Goal: Information Seeking & Learning: Understand process/instructions

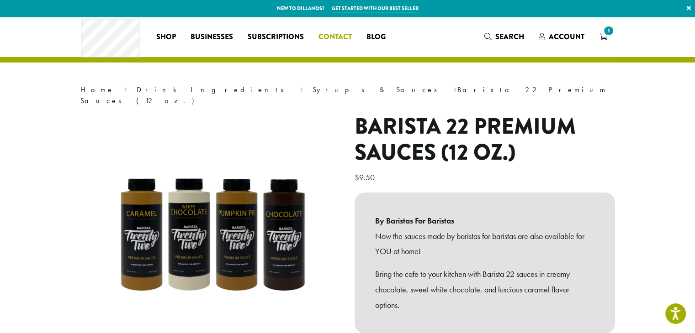
click at [326, 36] on span "Contact" at bounding box center [334, 37] width 33 height 11
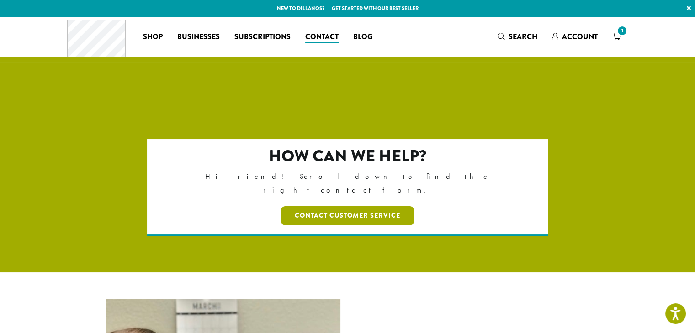
click at [333, 206] on link "Contact Customer Service" at bounding box center [347, 215] width 133 height 19
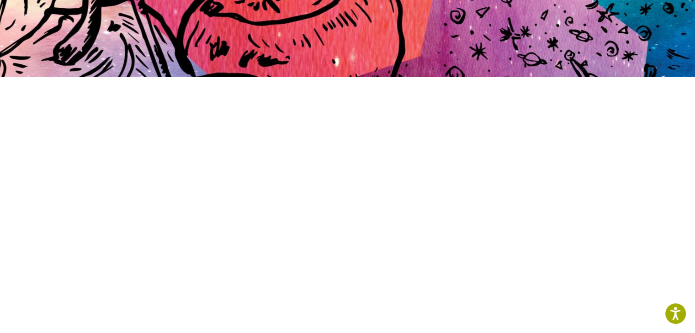
scroll to position [186, 0]
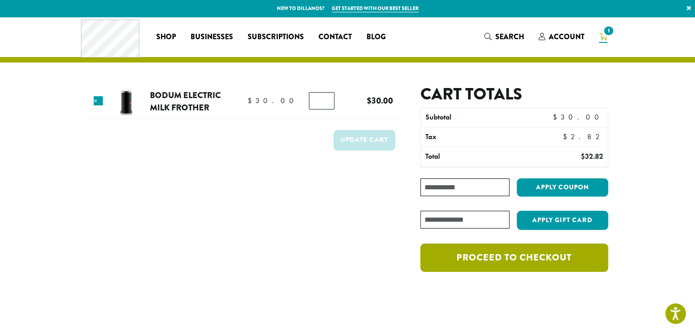
click at [523, 268] on link "Proceed to checkout" at bounding box center [513, 258] width 187 height 28
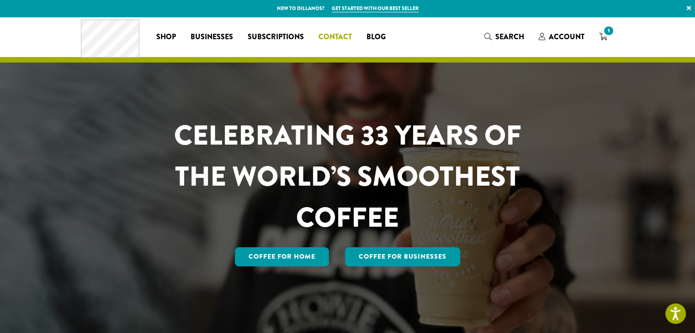
click at [327, 37] on span "Contact" at bounding box center [334, 37] width 33 height 11
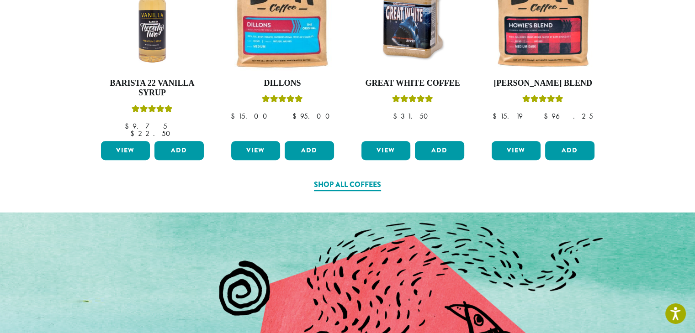
scroll to position [619, 0]
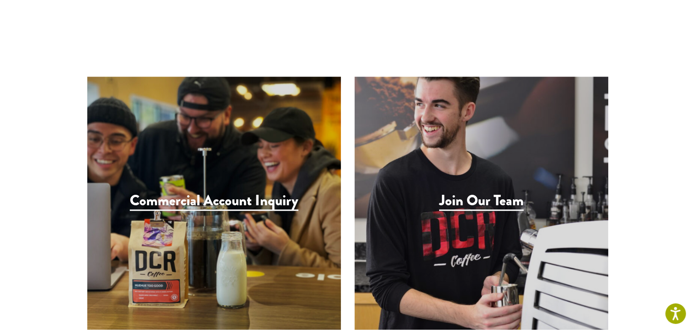
scroll to position [878, 0]
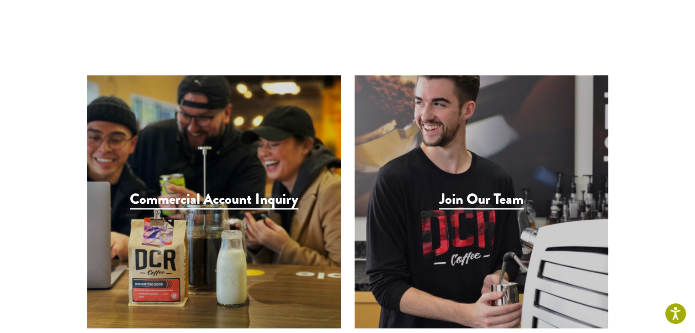
click at [451, 191] on h3 "Join Our Team" at bounding box center [481, 200] width 84 height 19
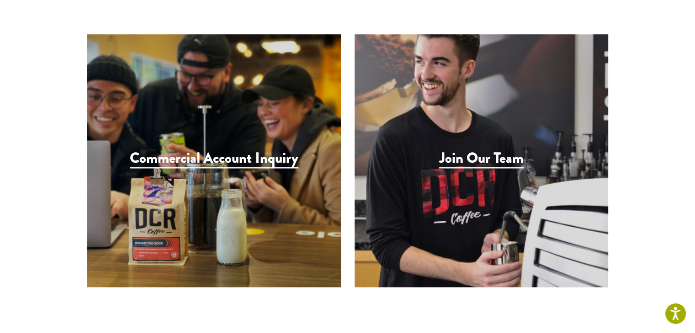
scroll to position [918, 0]
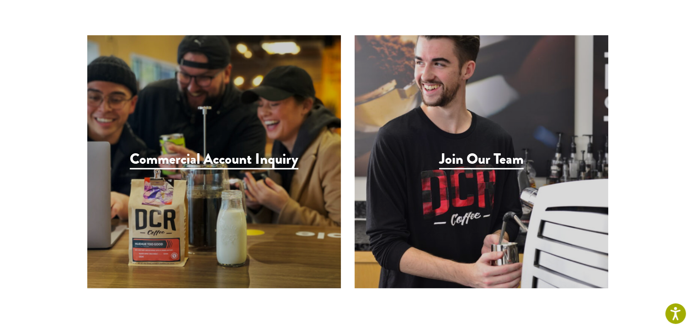
click at [246, 151] on h3 "Commercial Account Inquiry" at bounding box center [214, 160] width 169 height 19
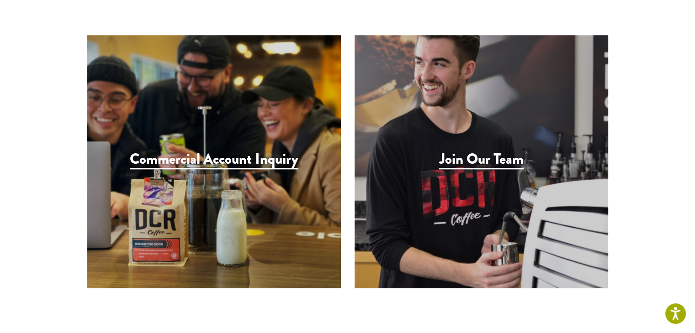
click at [464, 151] on h3 "Join Our Team" at bounding box center [481, 160] width 84 height 19
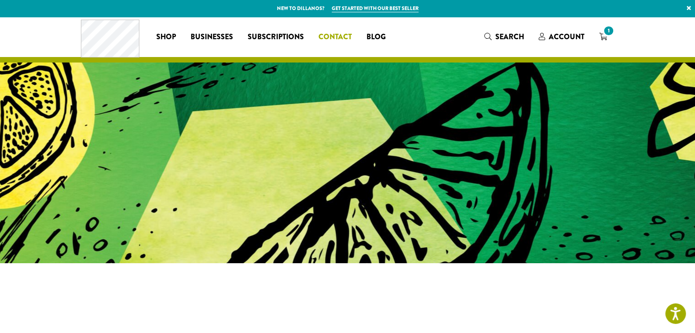
click at [331, 33] on span "Contact" at bounding box center [334, 37] width 33 height 11
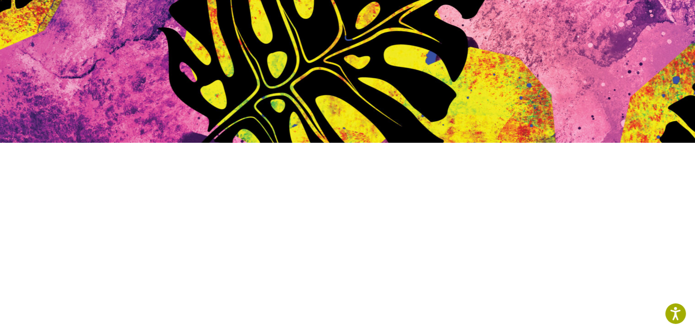
scroll to position [115, 0]
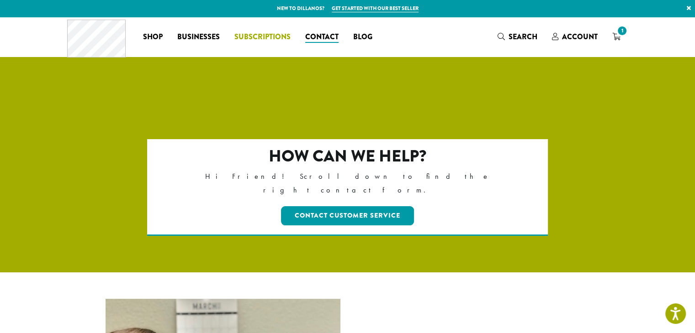
click at [265, 37] on span "Subscriptions" at bounding box center [262, 37] width 56 height 11
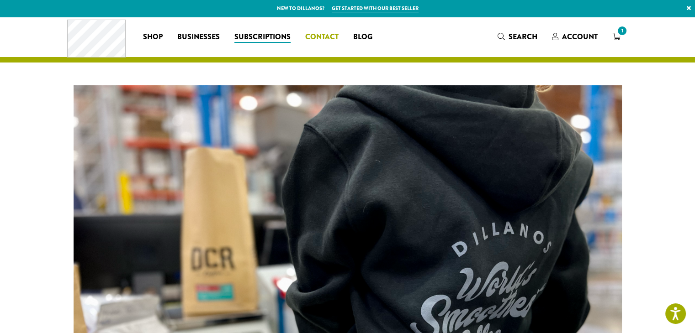
click at [316, 35] on span "Contact" at bounding box center [321, 37] width 33 height 11
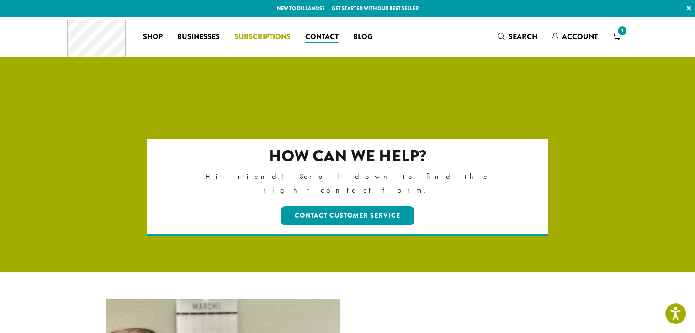
click at [258, 39] on span "Subscriptions" at bounding box center [262, 37] width 56 height 11
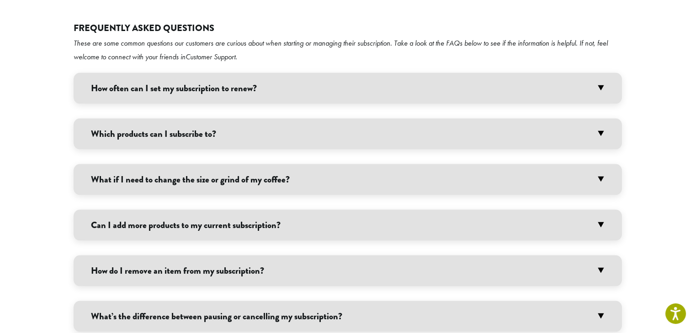
scroll to position [1794, 0]
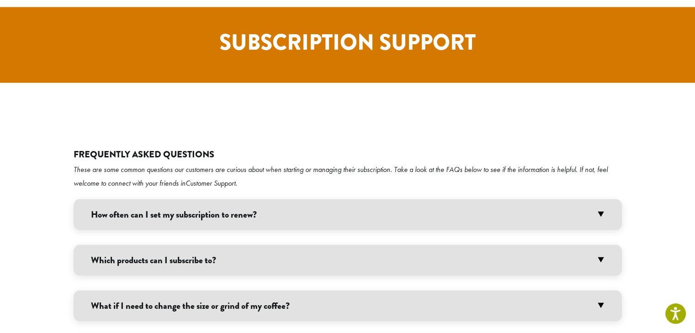
scroll to position [1668, 0]
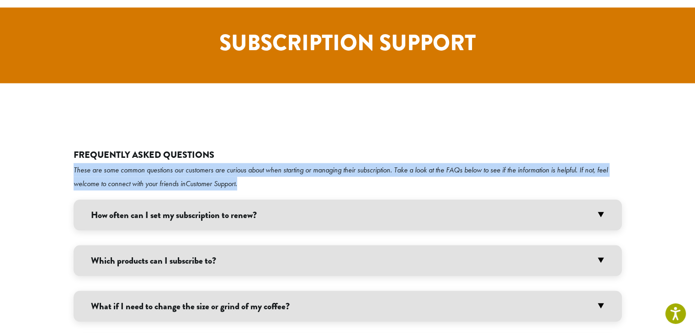
drag, startPoint x: 246, startPoint y: 67, endPoint x: 71, endPoint y: 50, distance: 176.2
copy em "These are some common questions our customers are curious about when starting o…"
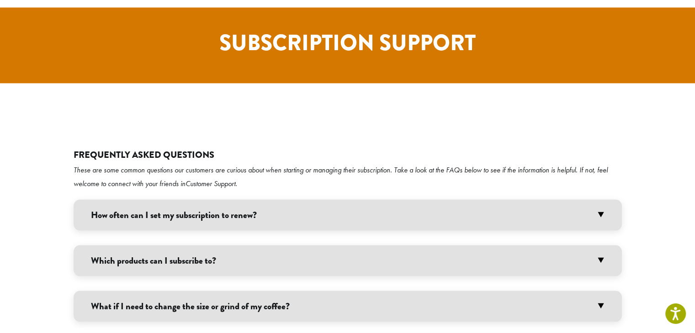
click at [604, 200] on h3 "How often can I set my subscription to renew?" at bounding box center [348, 215] width 548 height 31
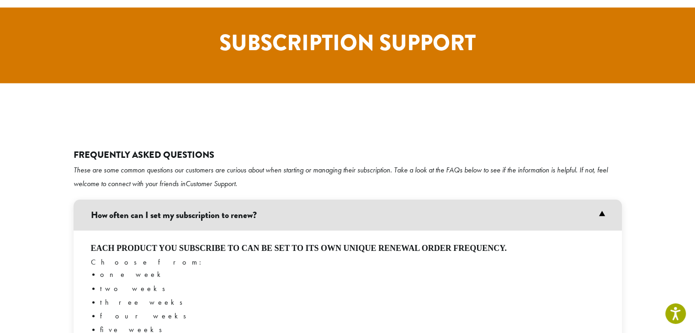
drag, startPoint x: 261, startPoint y: 96, endPoint x: 92, endPoint y: 91, distance: 169.1
click at [92, 200] on h3 "How often can I set my subscription to renew?" at bounding box center [348, 215] width 548 height 31
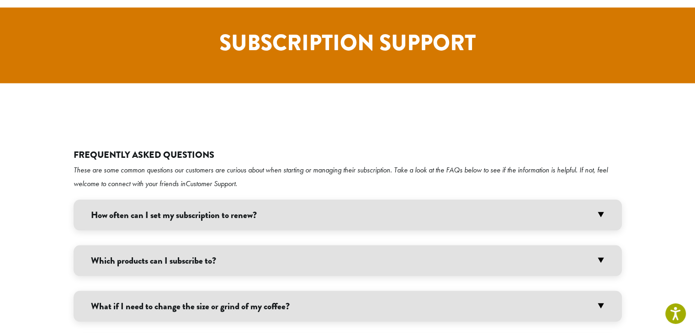
click at [603, 200] on h3 "How often can I set my subscription to renew?" at bounding box center [348, 215] width 548 height 31
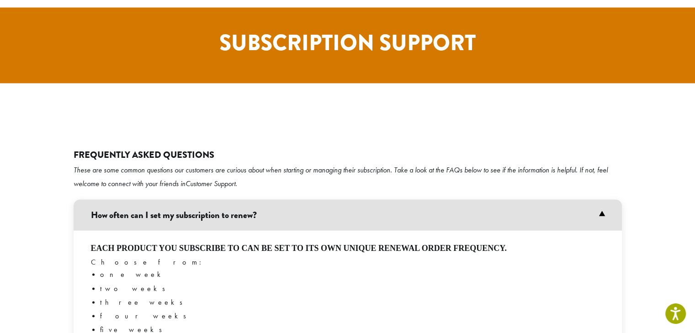
drag, startPoint x: 268, startPoint y: 96, endPoint x: 92, endPoint y: 95, distance: 175.4
click at [92, 200] on h3 "How often can I set my subscription to renew?" at bounding box center [348, 215] width 548 height 31
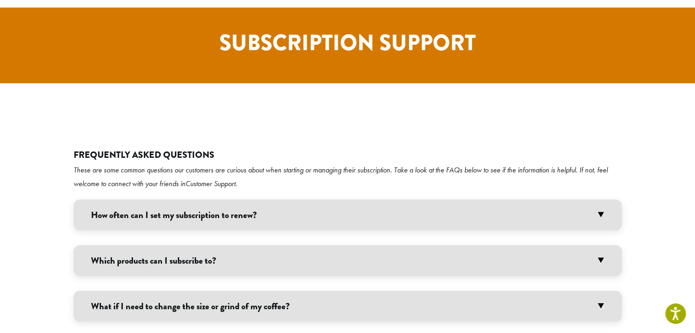
copy h3 "How often can I set my subscription to renew?"
click at [563, 200] on h3 "How often can I set my subscription to renew?" at bounding box center [348, 215] width 548 height 31
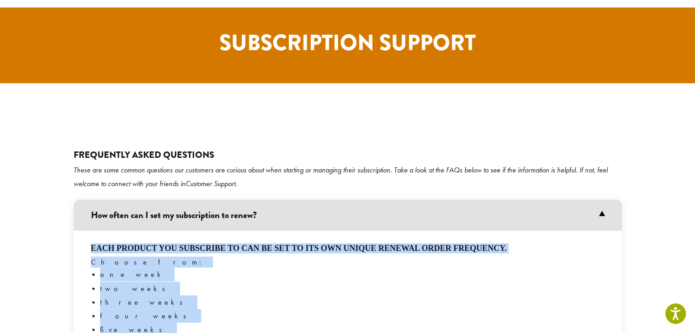
drag, startPoint x: 149, startPoint y: 259, endPoint x: 89, endPoint y: 129, distance: 142.8
click at [89, 231] on div "Each product you subscribe to can be set to its own unique renewal order freque…" at bounding box center [348, 323] width 548 height 184
copy div "Each product you subscribe to can be set to its own unique renewal order freque…"
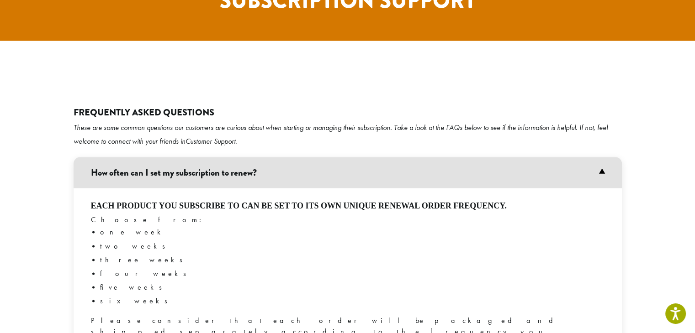
click at [594, 157] on h3 "How often can I set my subscription to renew?" at bounding box center [348, 172] width 548 height 31
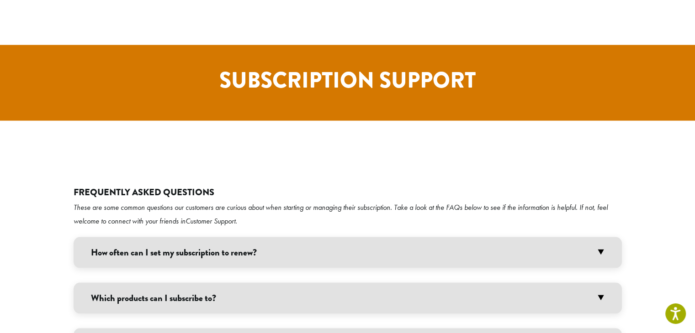
scroll to position [1630, 0]
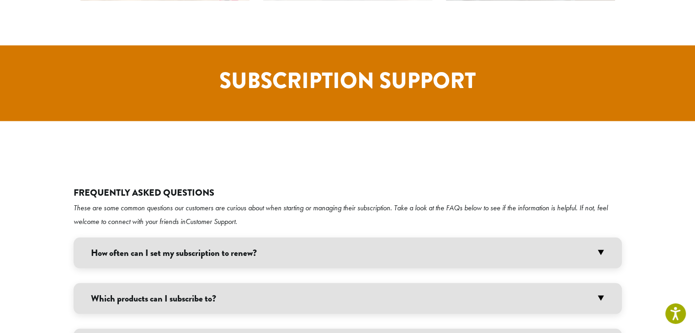
click at [210, 283] on h3 "Which products can I subscribe to?" at bounding box center [348, 298] width 548 height 31
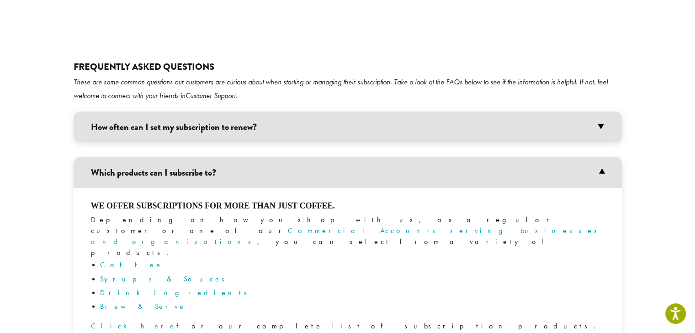
scroll to position [1774, 0]
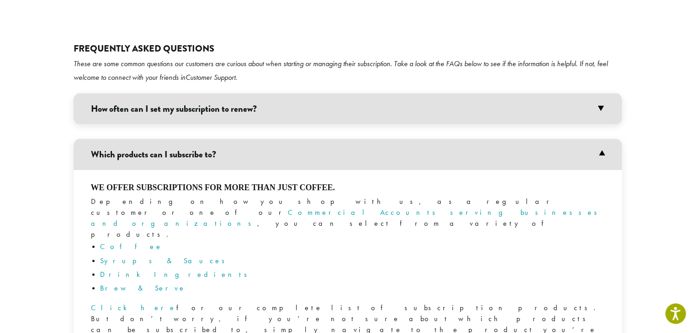
drag, startPoint x: 221, startPoint y: 37, endPoint x: 93, endPoint y: 33, distance: 127.9
click at [93, 139] on h3 "Which products can I subscribe to?" at bounding box center [348, 154] width 548 height 31
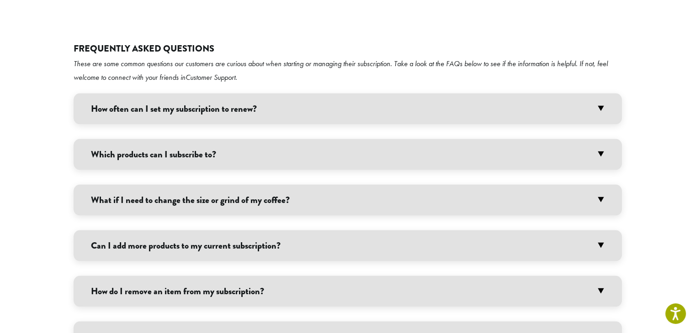
click at [599, 139] on h3 "Which products can I subscribe to?" at bounding box center [348, 154] width 548 height 31
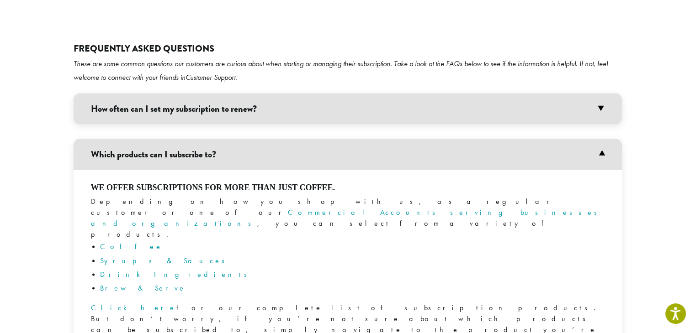
drag, startPoint x: 214, startPoint y: 35, endPoint x: 89, endPoint y: 33, distance: 125.6
click at [89, 139] on h3 "Which products can I subscribe to?" at bounding box center [348, 154] width 548 height 31
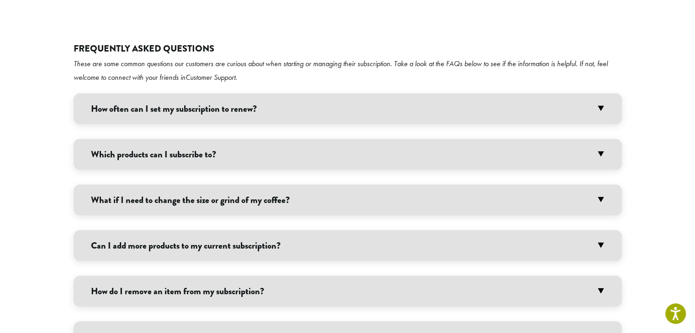
click at [217, 139] on h3 "Which products can I subscribe to?" at bounding box center [348, 154] width 548 height 31
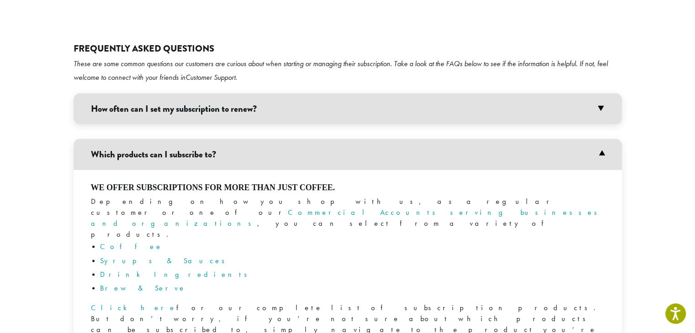
drag, startPoint x: 227, startPoint y: 37, endPoint x: 90, endPoint y: 37, distance: 137.0
click at [90, 139] on h3 "Which products can I subscribe to?" at bounding box center [348, 154] width 548 height 31
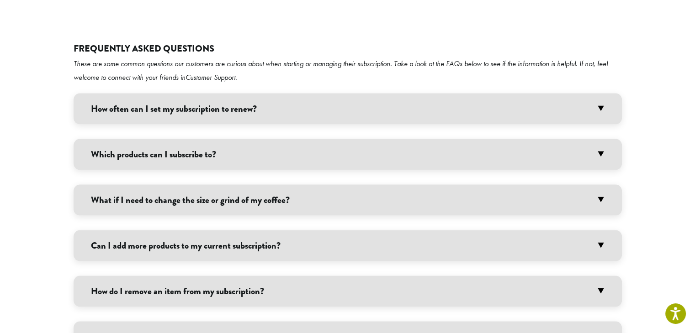
copy h3 "Which products can I subscribe to?"
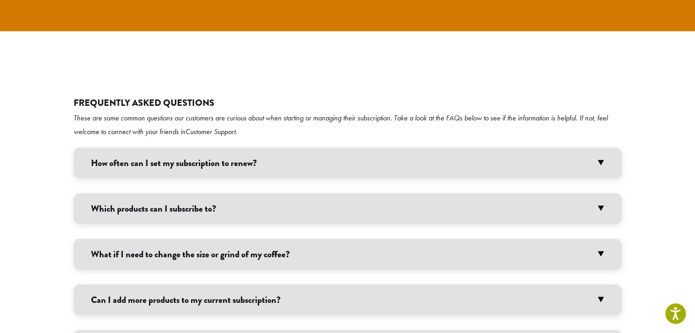
scroll to position [1712, 0]
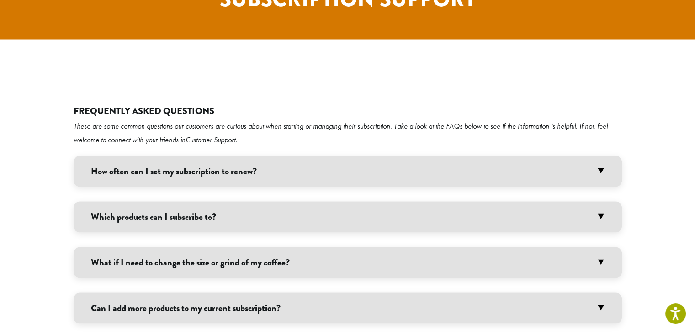
click at [256, 201] on h3 "Which products can I subscribe to?" at bounding box center [348, 216] width 548 height 31
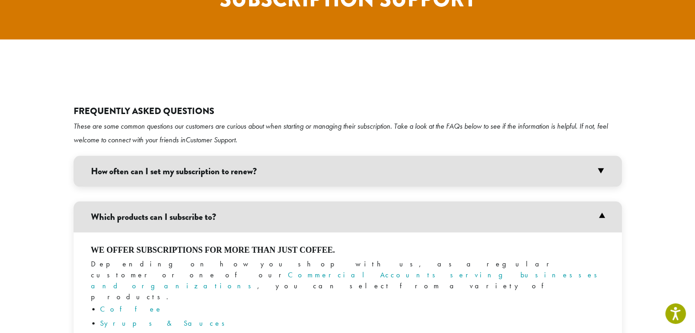
drag, startPoint x: 307, startPoint y: 247, endPoint x: 91, endPoint y: 130, distance: 245.4
copy div "We offer subscriptions for more than just coffee. Depending on how you shop wit…"
click at [598, 201] on h3 "Which products can I subscribe to?" at bounding box center [348, 216] width 548 height 31
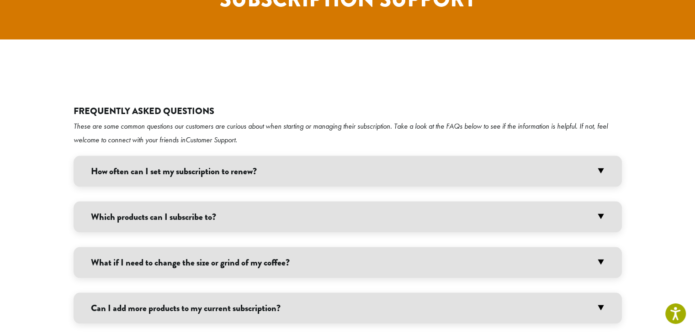
click at [281, 247] on h3 "What if I need to change the size or grind of my coffee?" at bounding box center [348, 262] width 548 height 31
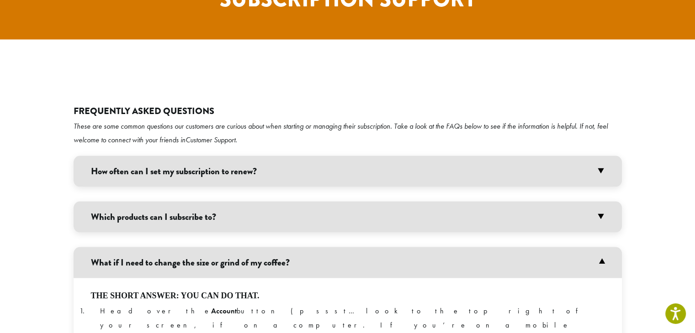
drag, startPoint x: 301, startPoint y: 145, endPoint x: 89, endPoint y: 143, distance: 211.5
click at [89, 247] on h3 "What if I need to change the size or grind of my coffee?" at bounding box center [348, 262] width 548 height 31
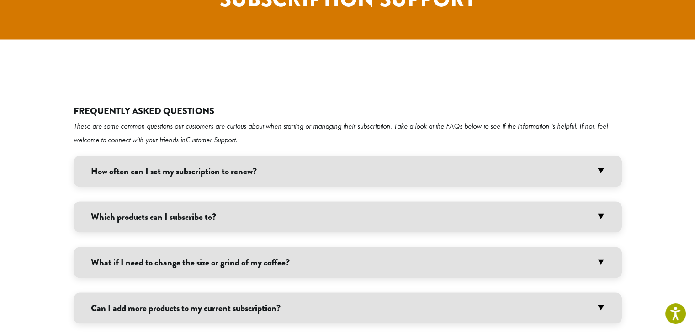
copy h3 "What if I need to change the size or grind of my coffee?"
click at [349, 247] on h3 "What if I need to change the size or grind of my coffee?" at bounding box center [348, 262] width 548 height 31
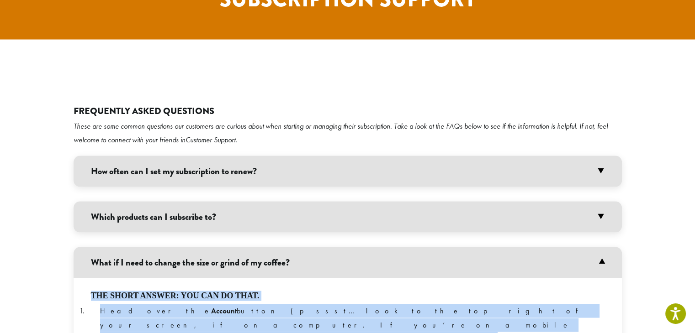
drag, startPoint x: 162, startPoint y: 258, endPoint x: 90, endPoint y: 178, distance: 107.7
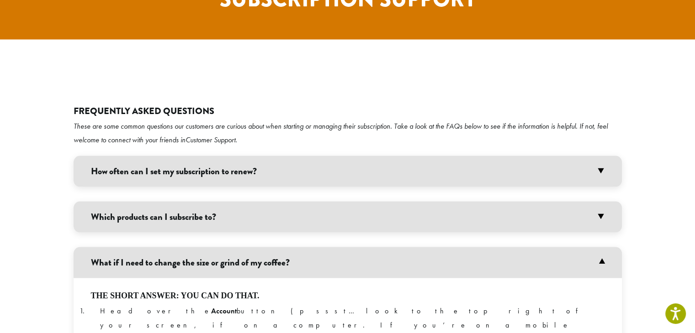
drag, startPoint x: 161, startPoint y: 249, endPoint x: 88, endPoint y: 177, distance: 102.4
copy div "The short answer: you can do that. Head over the Account button (pssst… look to…"
click at [594, 247] on h3 "What if I need to change the size or grind of my coffee?" at bounding box center [348, 262] width 548 height 31
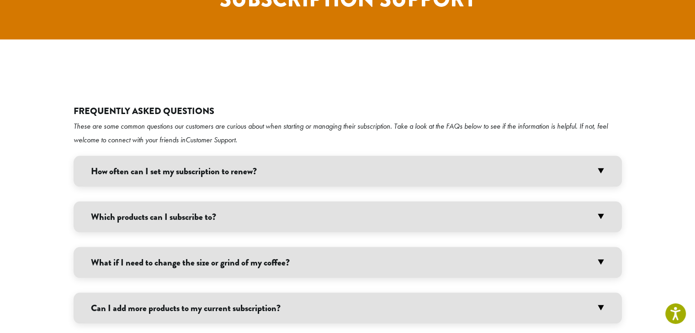
click at [217, 293] on h3 "Can I add more products to my current subscription?" at bounding box center [348, 308] width 548 height 31
drag, startPoint x: 289, startPoint y: 184, endPoint x: 85, endPoint y: 173, distance: 204.0
copy h3 "Can I add more products to my current subscription?"
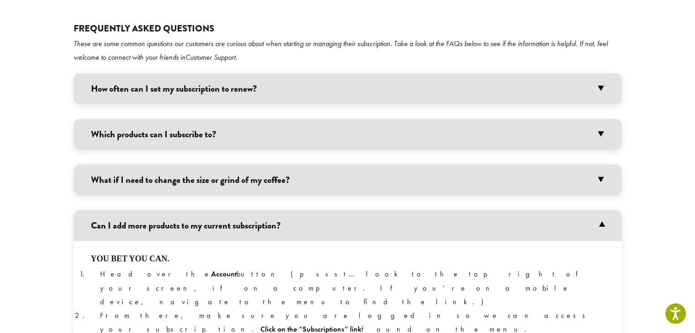
scroll to position [1795, 0]
drag, startPoint x: 517, startPoint y: 271, endPoint x: 90, endPoint y: 137, distance: 447.4
copy div "Lor ips dol sit. Amet cons adi Elitsed doeius (tempo… inci ut lab etd magna al …"
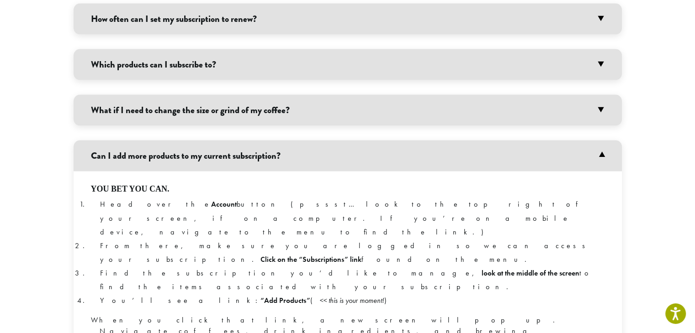
scroll to position [1863, 0]
click at [600, 141] on h3 "Can I add more products to my current subscription?" at bounding box center [348, 156] width 548 height 31
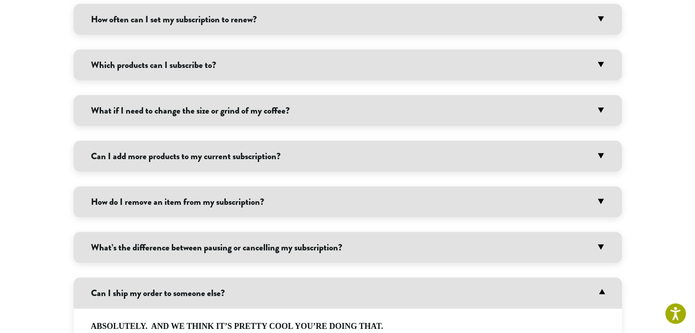
click at [267, 187] on h3 "How do I remove an item from my subscription?" at bounding box center [348, 202] width 548 height 31
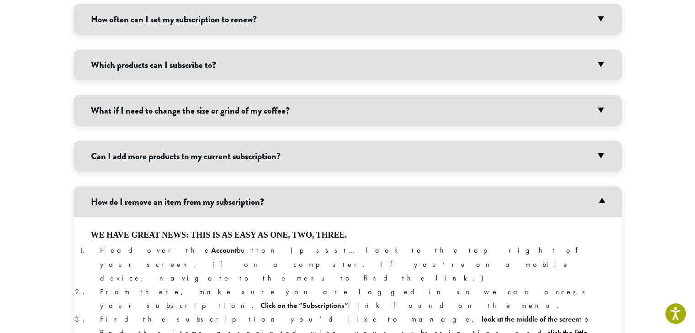
drag, startPoint x: 278, startPoint y: 87, endPoint x: 86, endPoint y: 78, distance: 191.6
click at [86, 187] on h3 "How do I remove an item from my subscription?" at bounding box center [348, 202] width 548 height 31
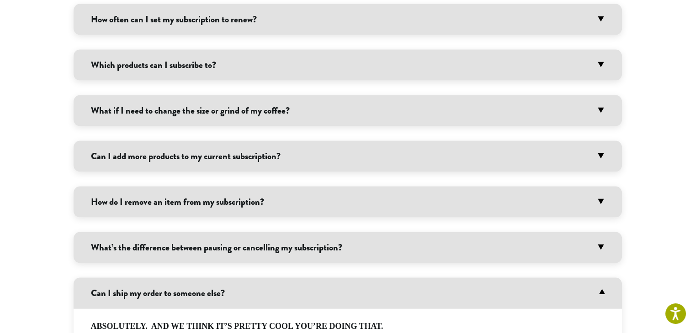
copy h3 "How do I remove an item from my subscription?"
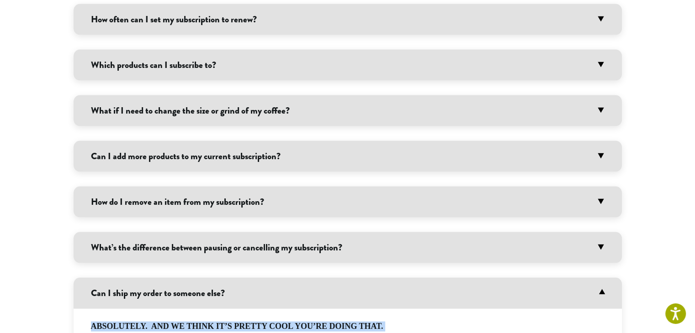
drag, startPoint x: 337, startPoint y: 278, endPoint x: 93, endPoint y: 207, distance: 254.4
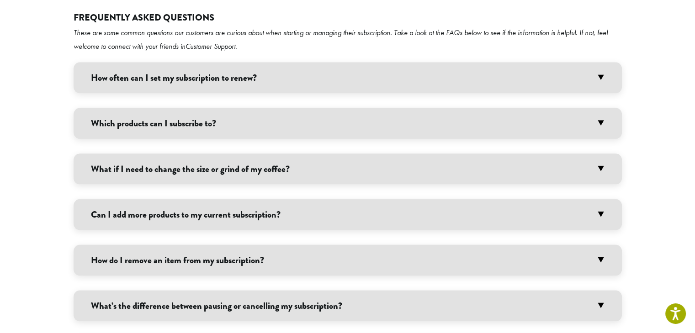
scroll to position [1801, 0]
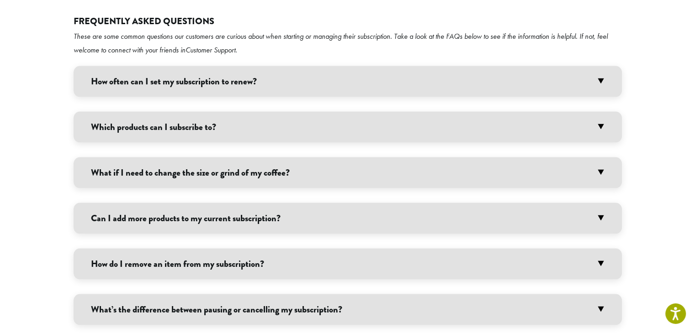
click at [254, 249] on h3 "How do I remove an item from my subscription?" at bounding box center [348, 264] width 548 height 31
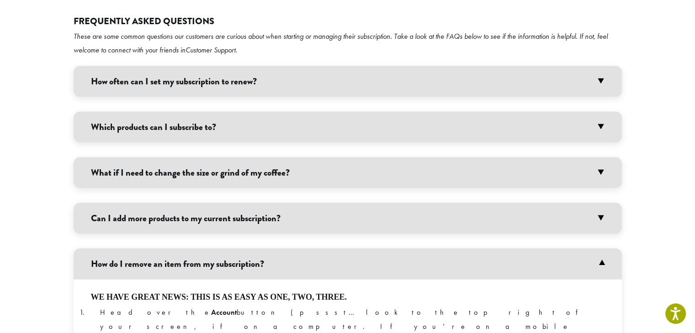
drag, startPoint x: 123, startPoint y: 237, endPoint x: 90, endPoint y: 174, distance: 71.7
click at [600, 249] on h3 "How do I remove an item from my subscription?" at bounding box center [348, 264] width 548 height 31
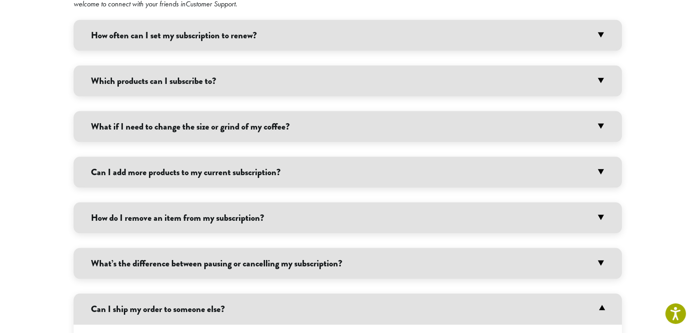
scroll to position [1849, 0]
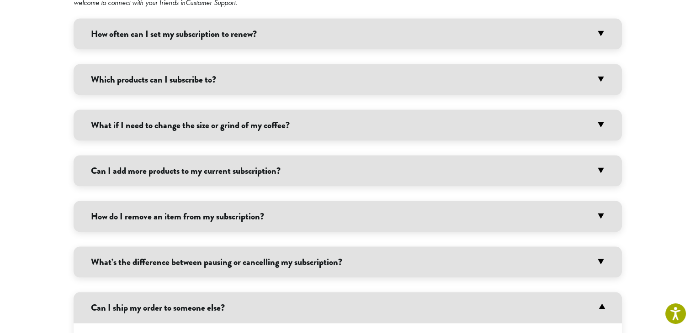
click at [593, 293] on h3 "Can I ship my order to someone else?" at bounding box center [348, 308] width 548 height 31
click at [185, 247] on h3 "What’s the difference between pausing or cancelling my subscription?" at bounding box center [348, 262] width 548 height 31
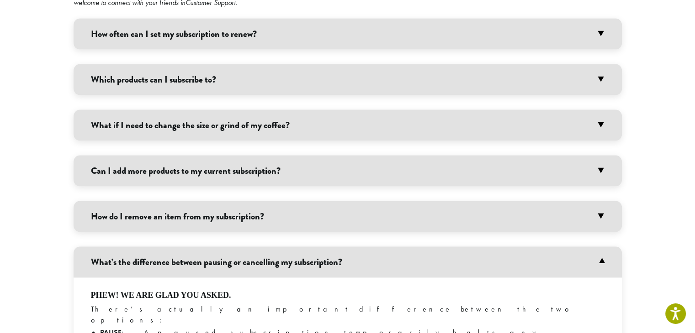
drag, startPoint x: 347, startPoint y: 148, endPoint x: 93, endPoint y: 142, distance: 254.0
click at [93, 247] on h3 "What’s the difference between pausing or cancelling my subscription?" at bounding box center [348, 262] width 548 height 31
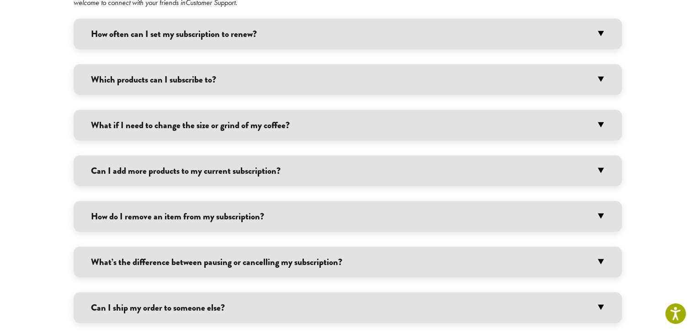
click at [577, 247] on h3 "What’s the difference between pausing or cancelling my subscription?" at bounding box center [348, 262] width 548 height 31
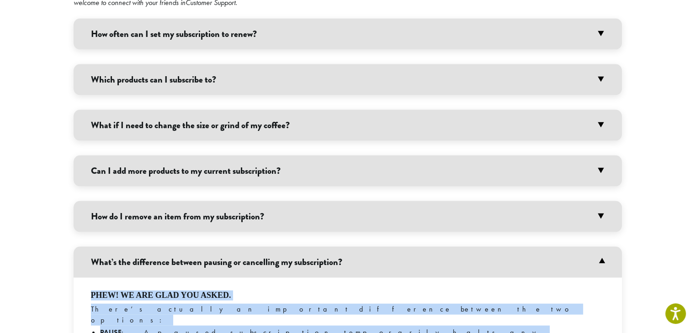
drag, startPoint x: 220, startPoint y: 289, endPoint x: 90, endPoint y: 176, distance: 171.9
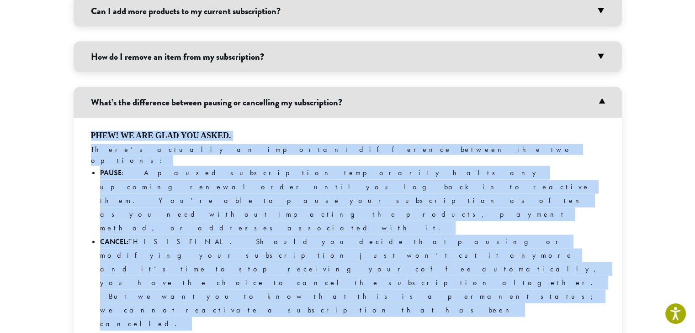
scroll to position [2013, 0]
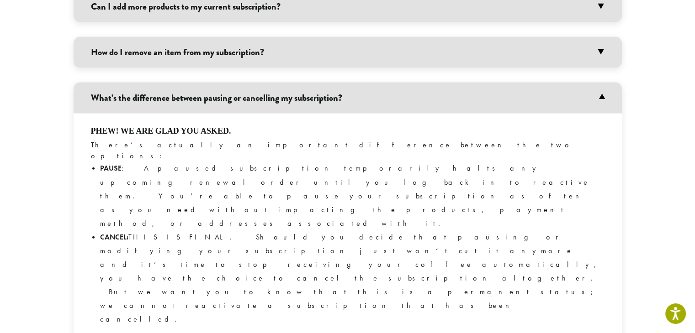
drag, startPoint x: 228, startPoint y: 175, endPoint x: 95, endPoint y: 172, distance: 133.9
drag, startPoint x: 231, startPoint y: 172, endPoint x: 90, endPoint y: 172, distance: 141.1
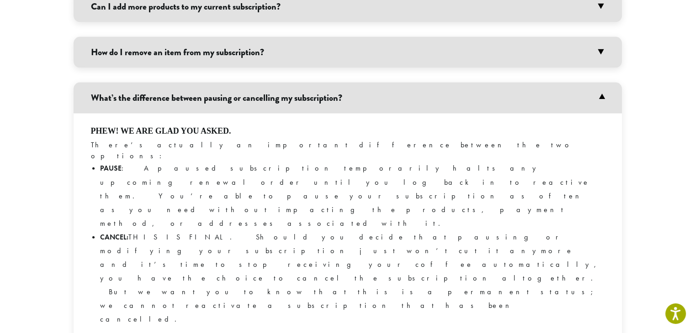
drag, startPoint x: 329, startPoint y: 272, endPoint x: 91, endPoint y: 203, distance: 247.2
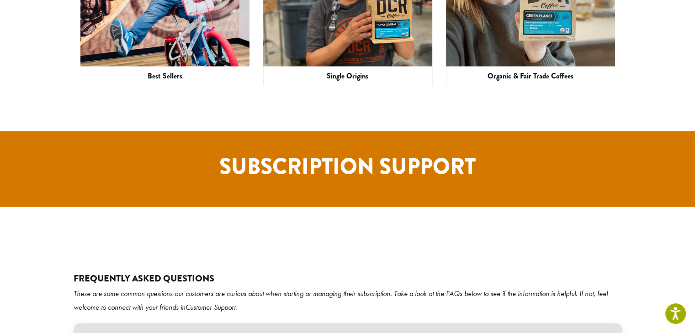
scroll to position [1539, 0]
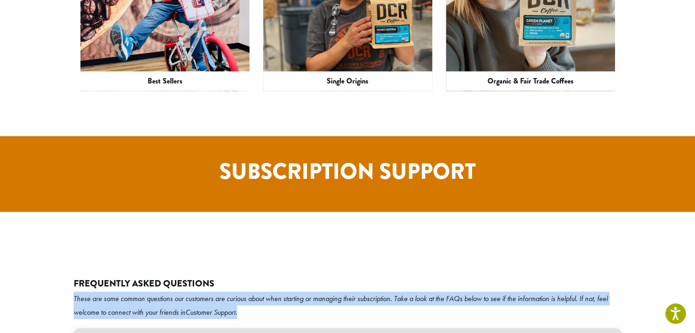
drag, startPoint x: 243, startPoint y: 196, endPoint x: 74, endPoint y: 180, distance: 169.7
click at [74, 292] on p "These are some common questions our customers are curious about when starting o…" at bounding box center [348, 305] width 548 height 27
click at [253, 292] on p "These are some common questions our customers are curious about when starting o…" at bounding box center [348, 305] width 548 height 27
drag, startPoint x: 242, startPoint y: 196, endPoint x: 73, endPoint y: 180, distance: 169.3
click at [74, 292] on p "These are some common questions our customers are curious about when starting o…" at bounding box center [348, 305] width 548 height 27
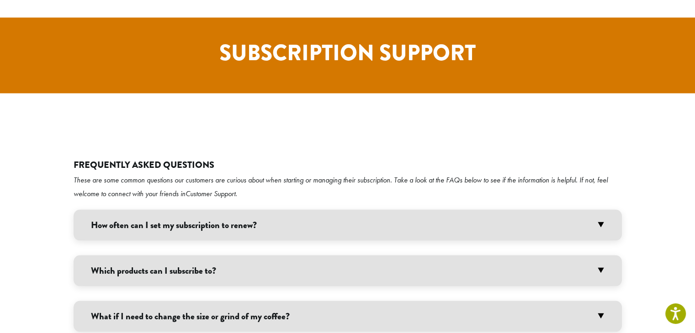
scroll to position [1659, 0]
